Goal: Information Seeking & Learning: Learn about a topic

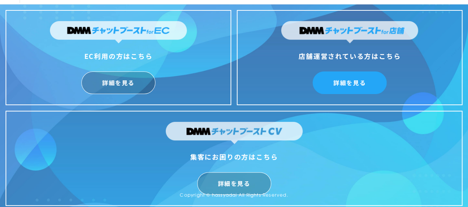
scroll to position [21, 0]
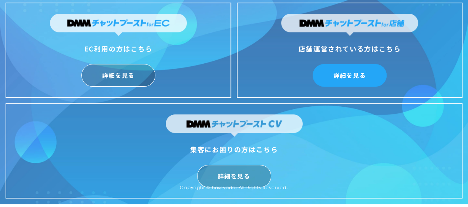
click at [362, 75] on link "詳細を見る" at bounding box center [350, 75] width 74 height 23
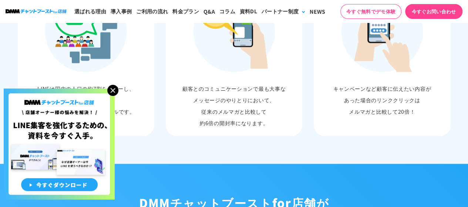
scroll to position [555, 0]
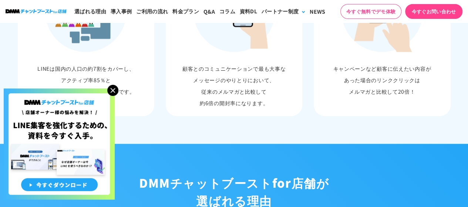
click at [113, 92] on img at bounding box center [112, 90] width 11 height 11
